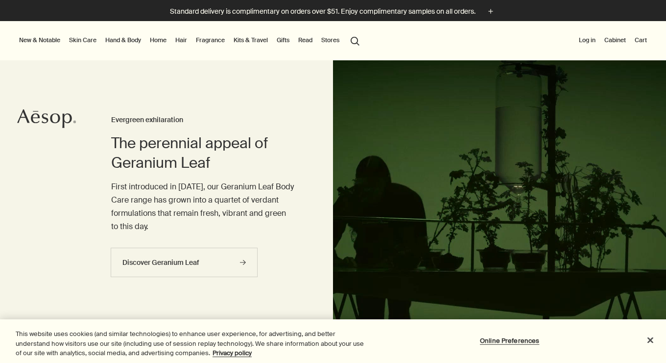
click at [181, 38] on link "Hair" at bounding box center [181, 40] width 16 height 12
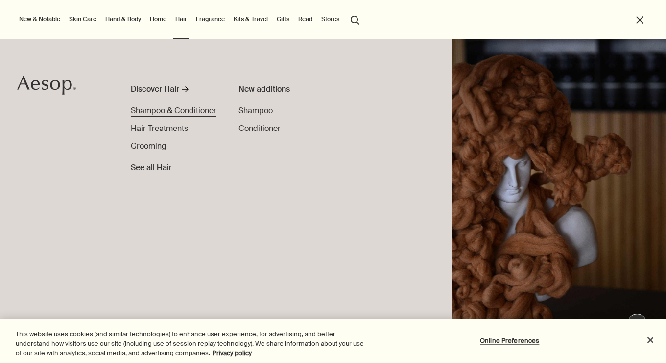
click at [167, 110] on span "Shampoo & Conditioner" at bounding box center [174, 110] width 86 height 10
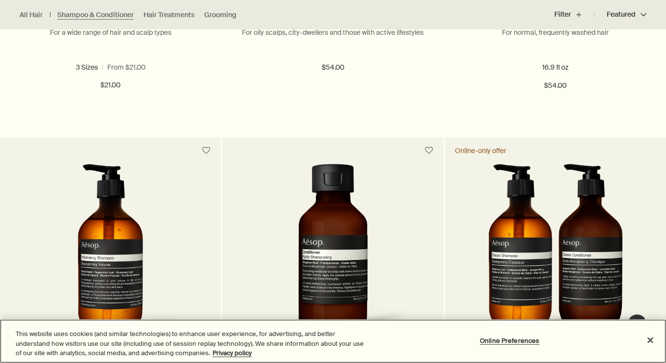
scroll to position [579, 0]
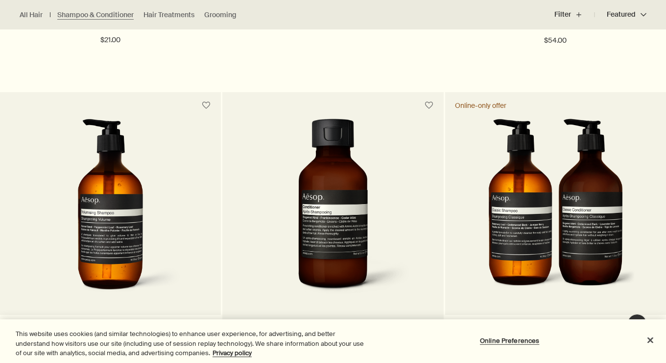
click at [300, 174] on img at bounding box center [332, 209] width 157 height 181
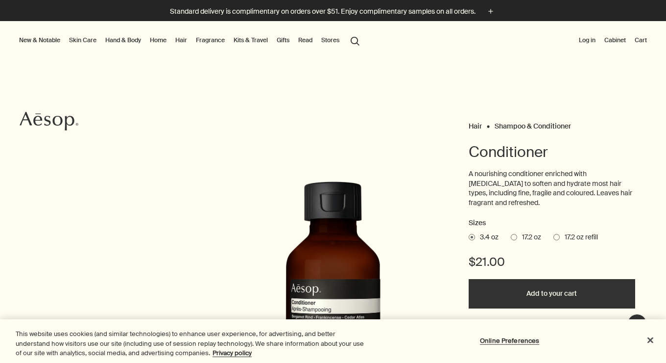
click at [519, 235] on span "17.2 oz" at bounding box center [529, 237] width 24 height 10
click at [511, 235] on input "17.2 oz" at bounding box center [511, 235] width 0 height 6
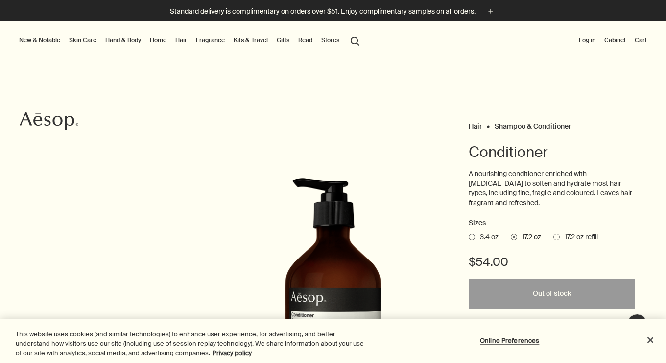
click at [556, 238] on span at bounding box center [557, 237] width 6 height 6
click at [554, 238] on input "17.2 oz refill" at bounding box center [554, 235] width 0 height 6
